Goal: Information Seeking & Learning: Learn about a topic

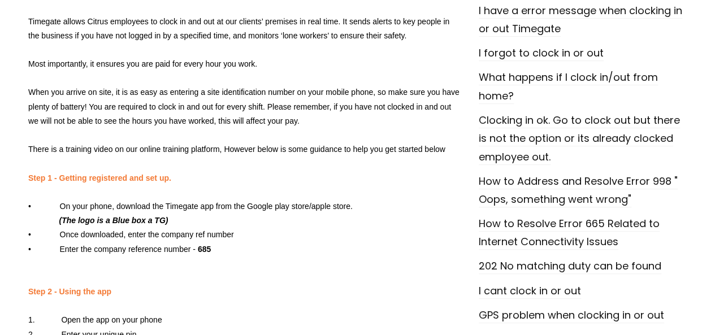
scroll to position [226, 0]
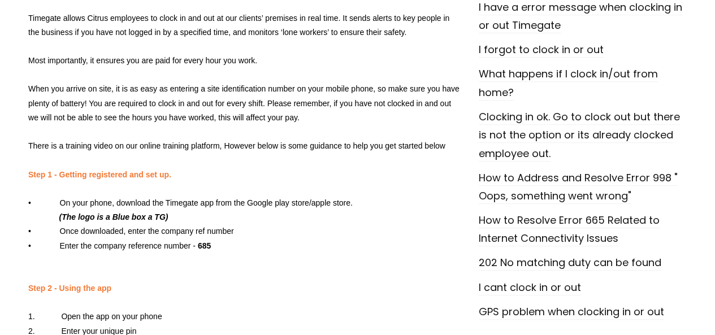
click at [221, 239] on p "• Enter the company reference number - 685" at bounding box center [245, 246] width 434 height 14
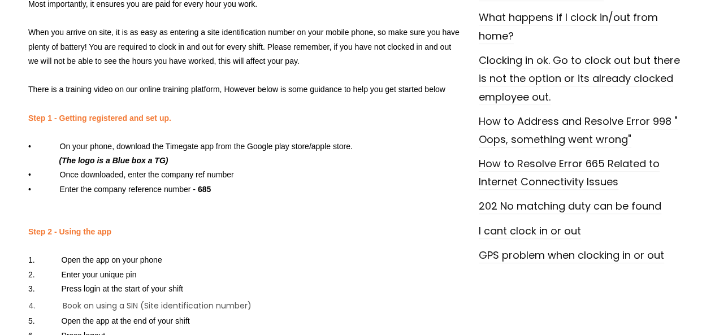
scroll to position [339, 0]
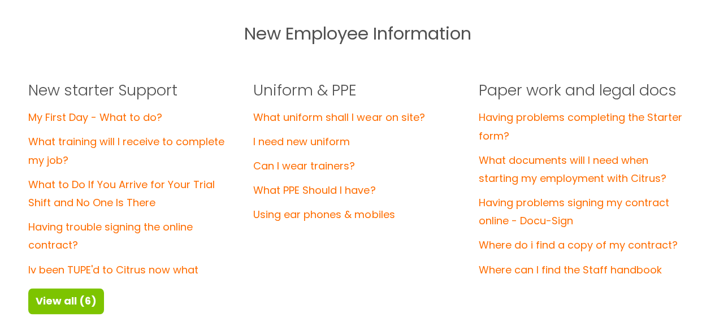
scroll to position [735, 0]
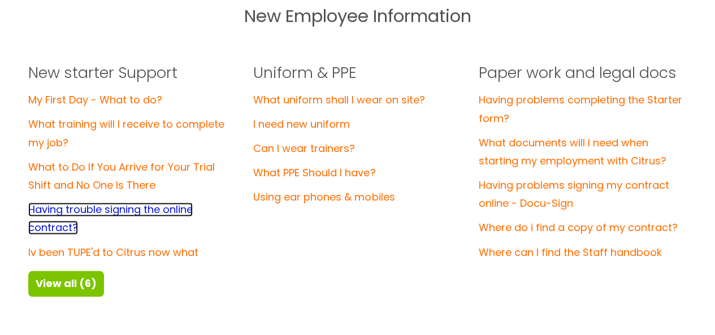
click at [159, 212] on link "Having trouble signing the online contract?" at bounding box center [110, 218] width 164 height 32
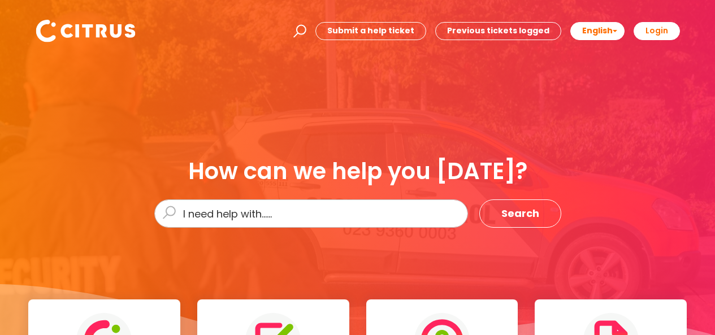
scroll to position [735, 0]
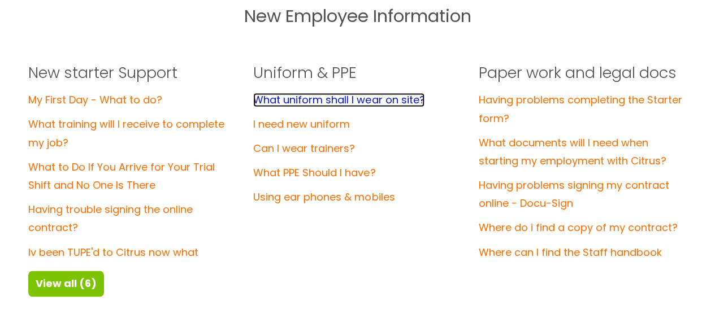
click at [335, 98] on link "What uniform shall I wear on site?" at bounding box center [338, 100] width 171 height 14
